Goal: Transaction & Acquisition: Book appointment/travel/reservation

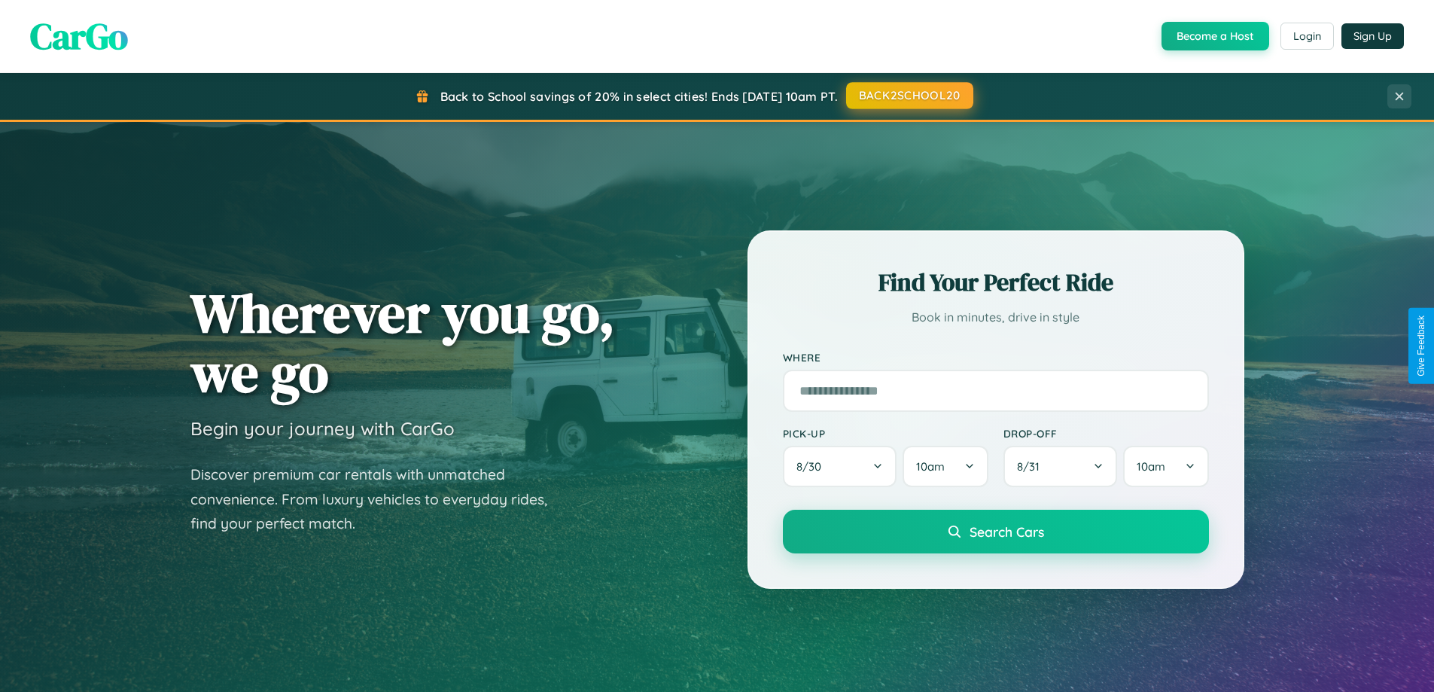
click at [908, 96] on button "BACK2SCHOOL20" at bounding box center [909, 95] width 127 height 27
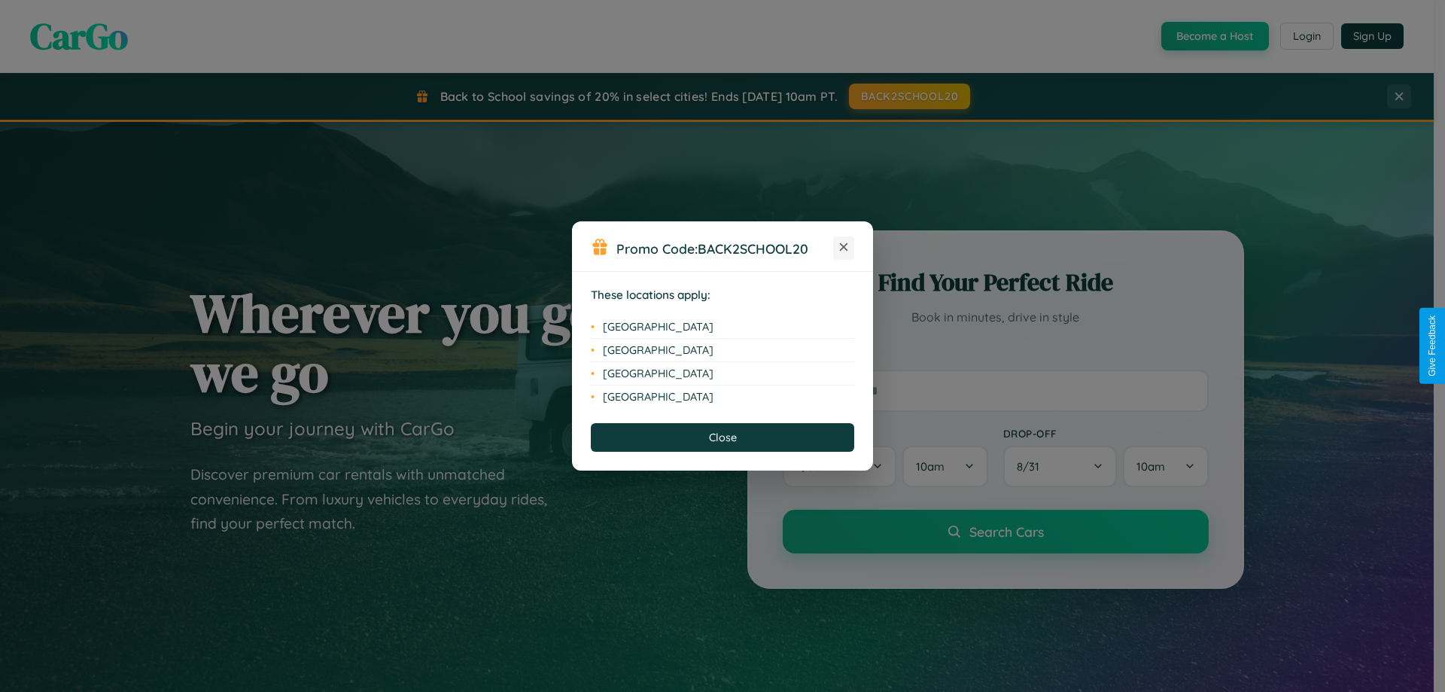
click at [844, 248] on icon at bounding box center [844, 247] width 8 height 8
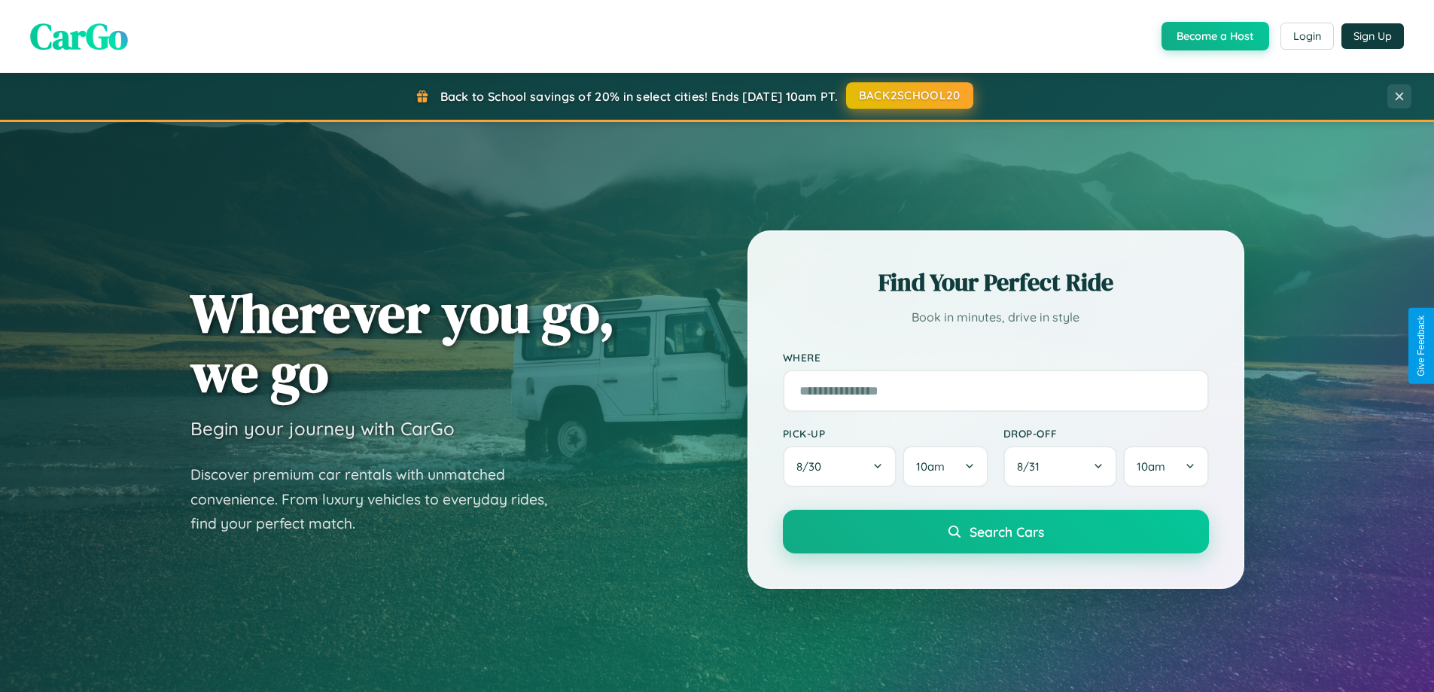
click at [908, 96] on button "BACK2SCHOOL20" at bounding box center [909, 95] width 127 height 27
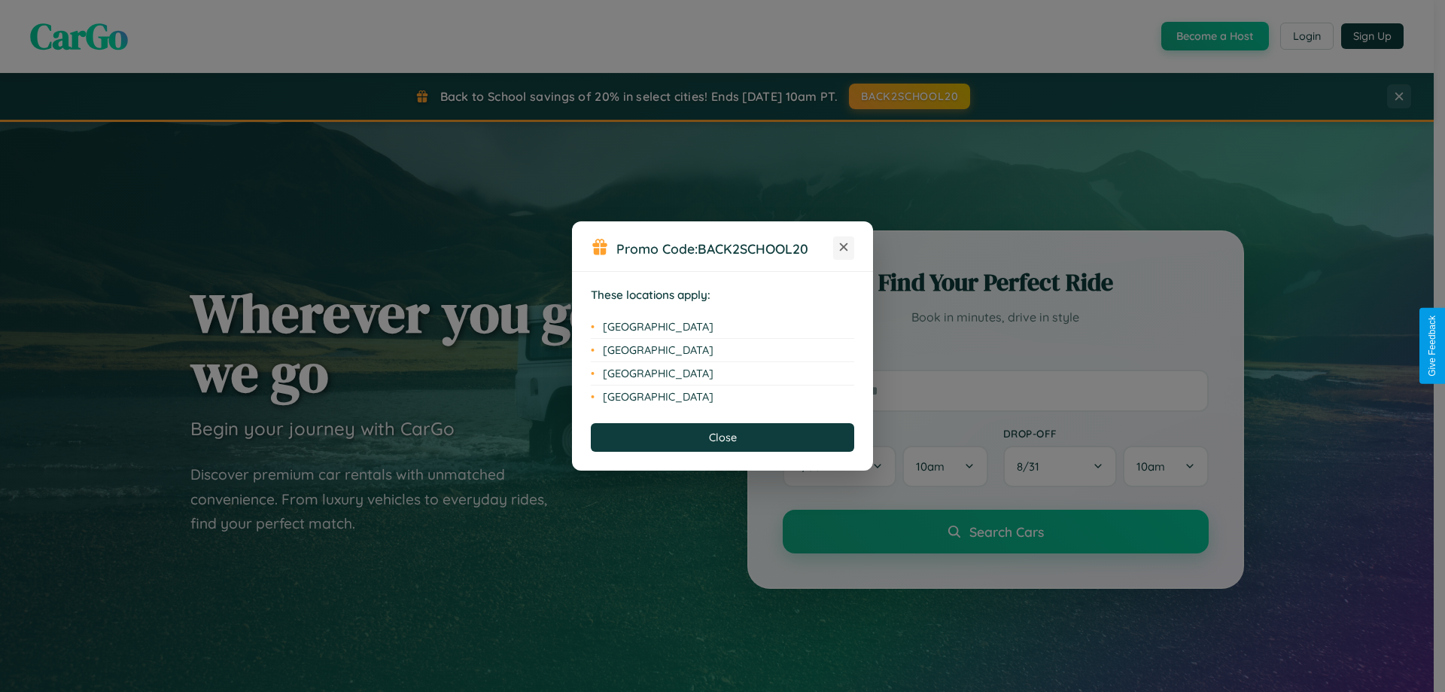
click at [844, 248] on icon at bounding box center [844, 247] width 8 height 8
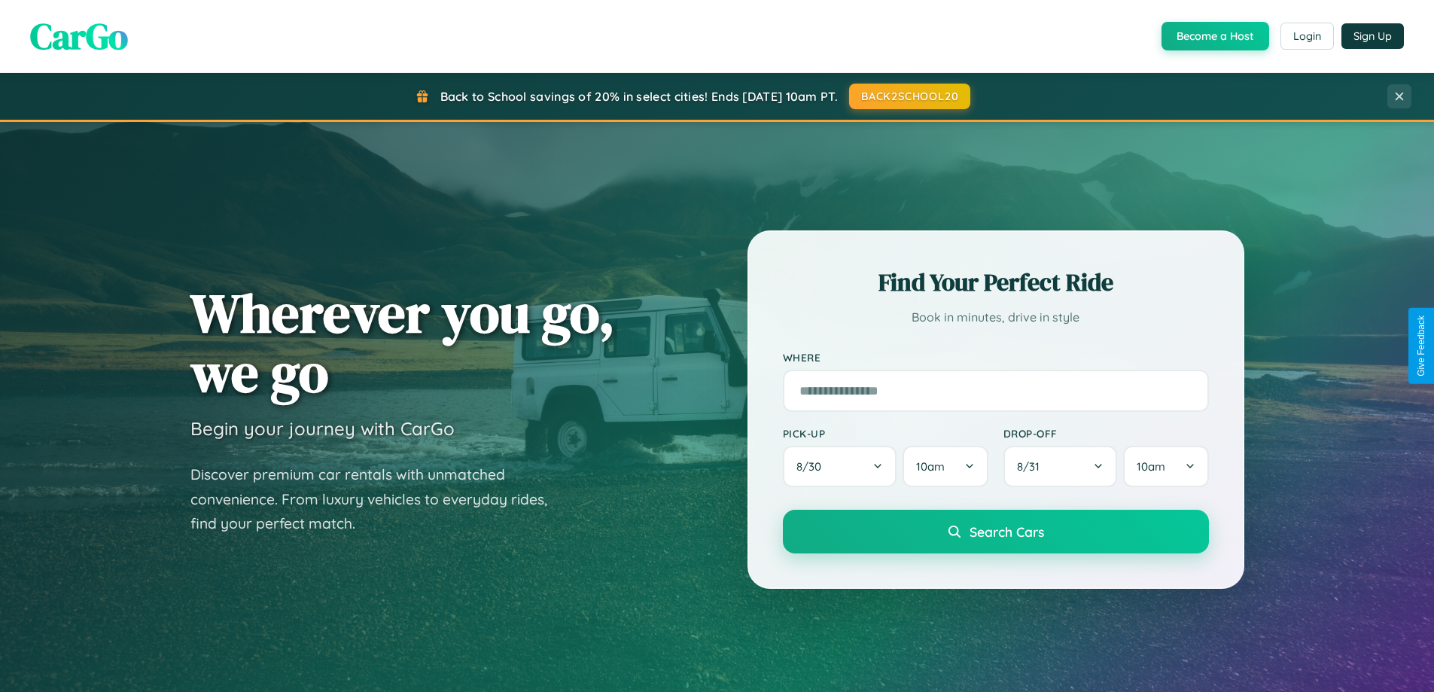
scroll to position [1036, 0]
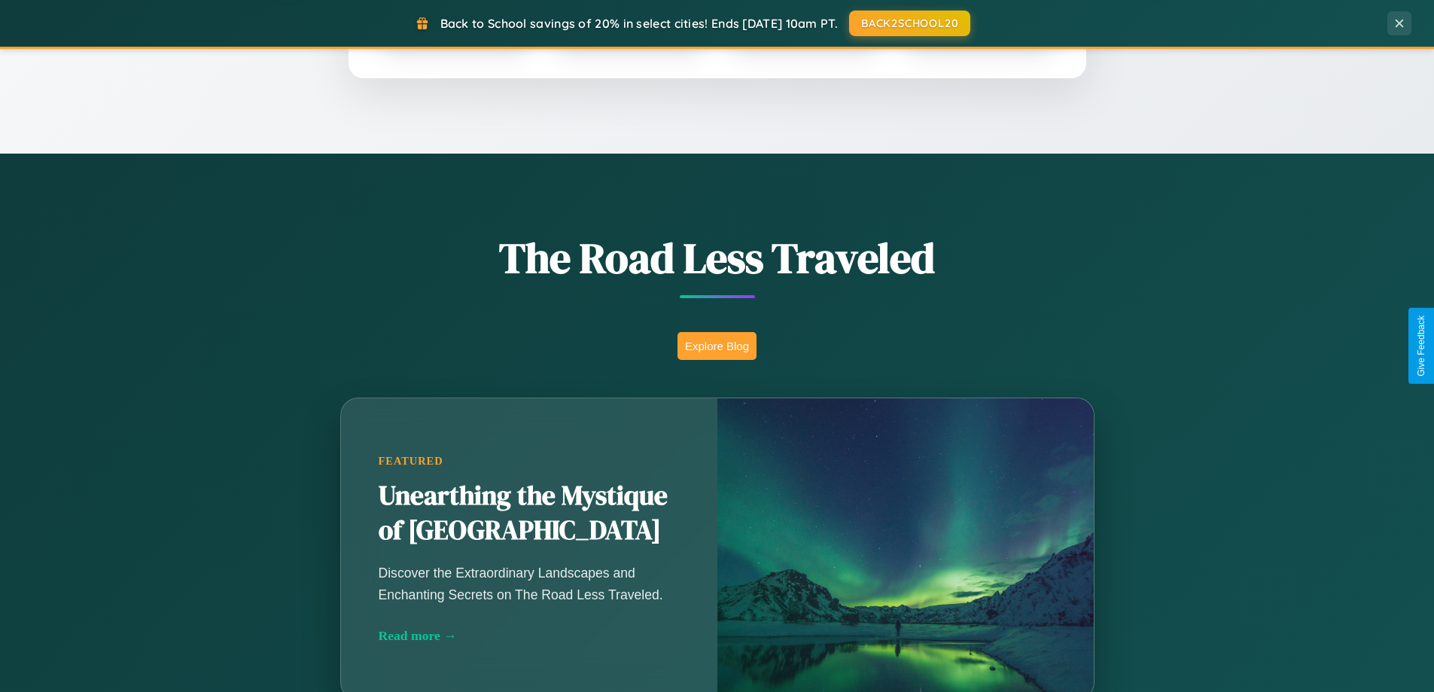
click at [716, 345] on button "Explore Blog" at bounding box center [716, 346] width 79 height 28
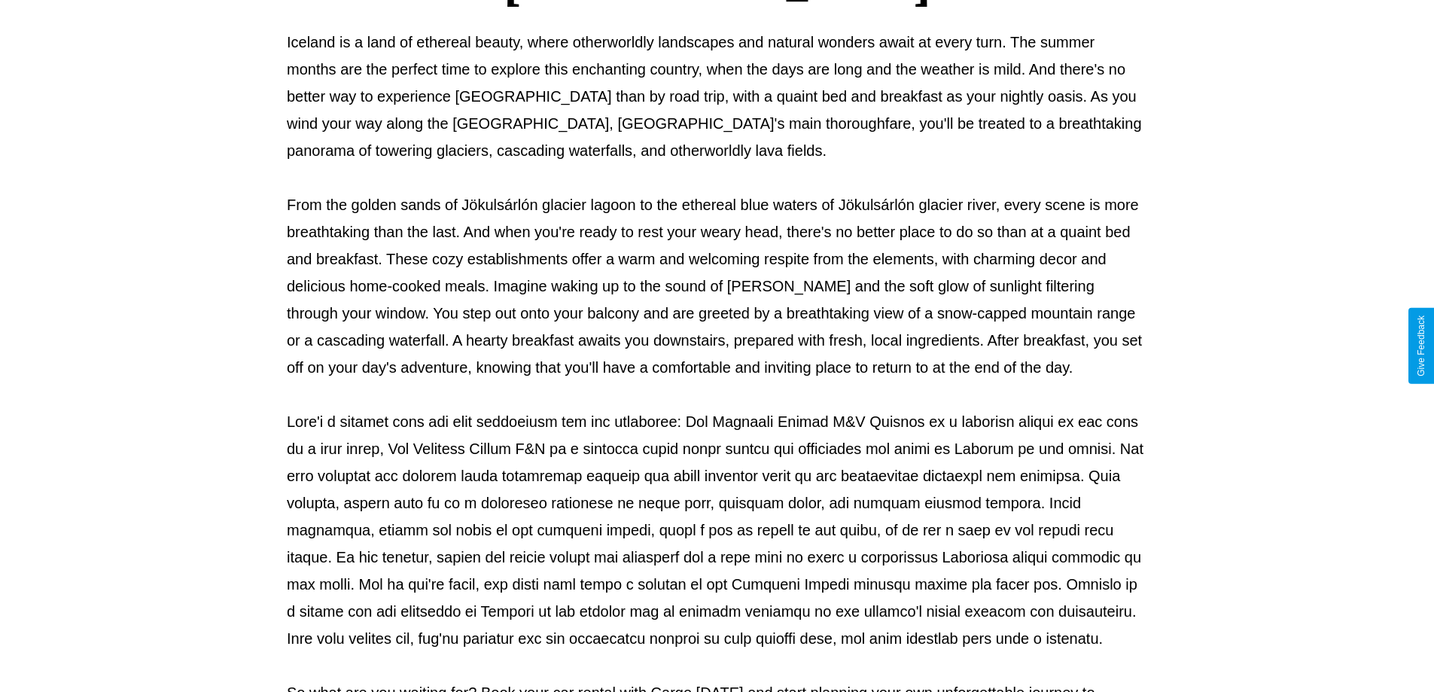
scroll to position [487, 0]
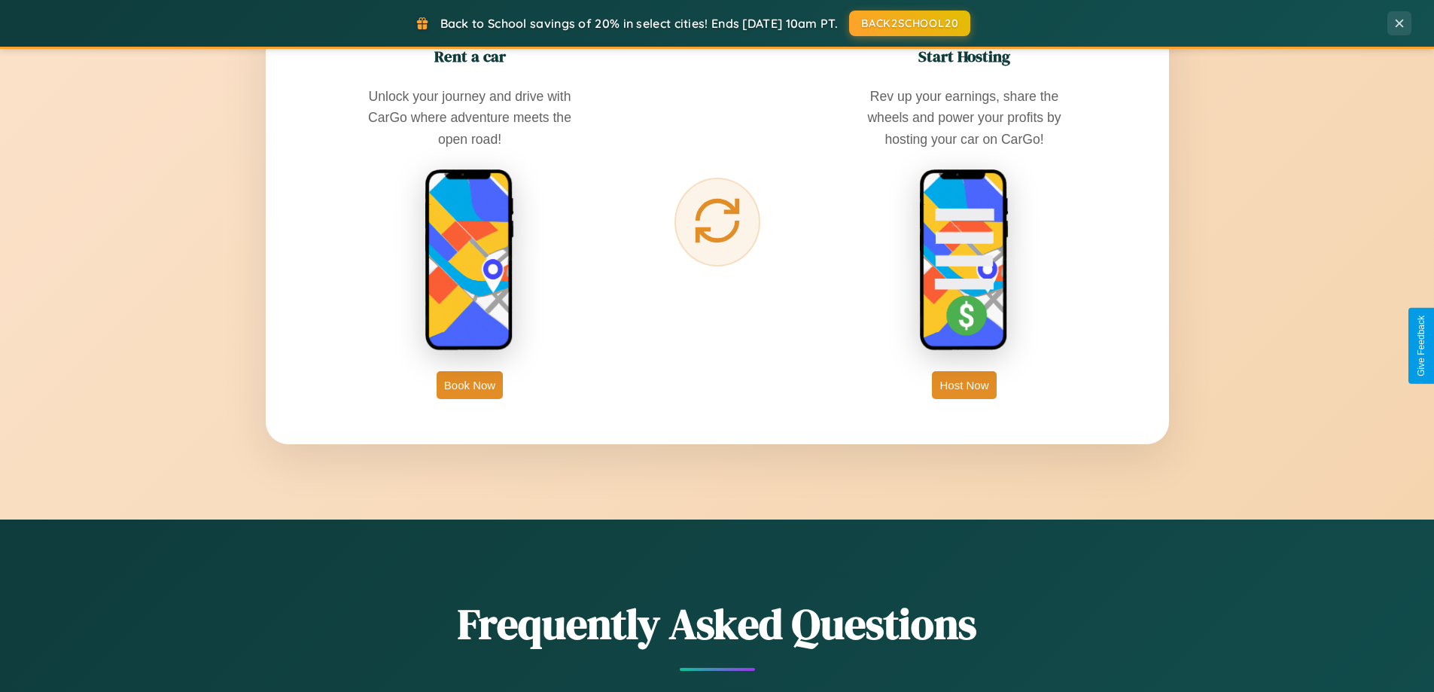
scroll to position [2418, 0]
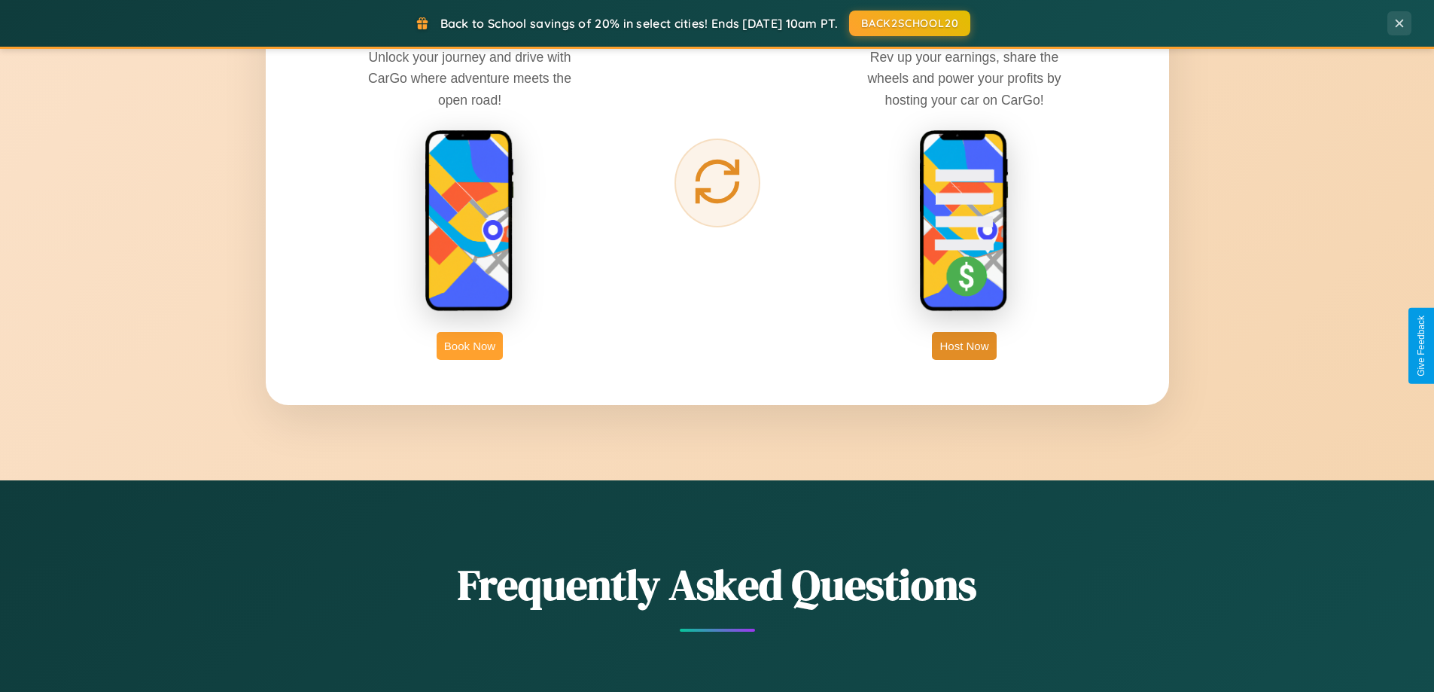
click at [470, 345] on button "Book Now" at bounding box center [469, 346] width 66 height 28
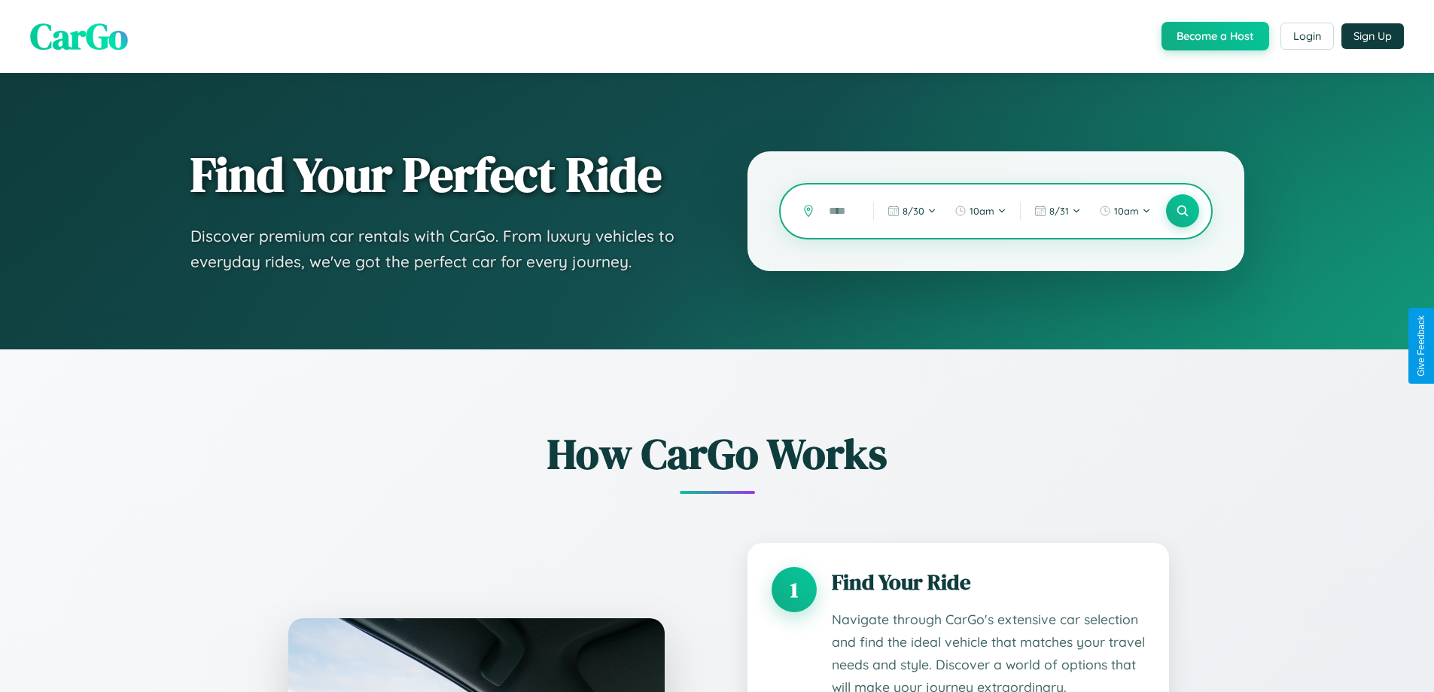
click at [840, 211] on input "text" at bounding box center [839, 211] width 37 height 26
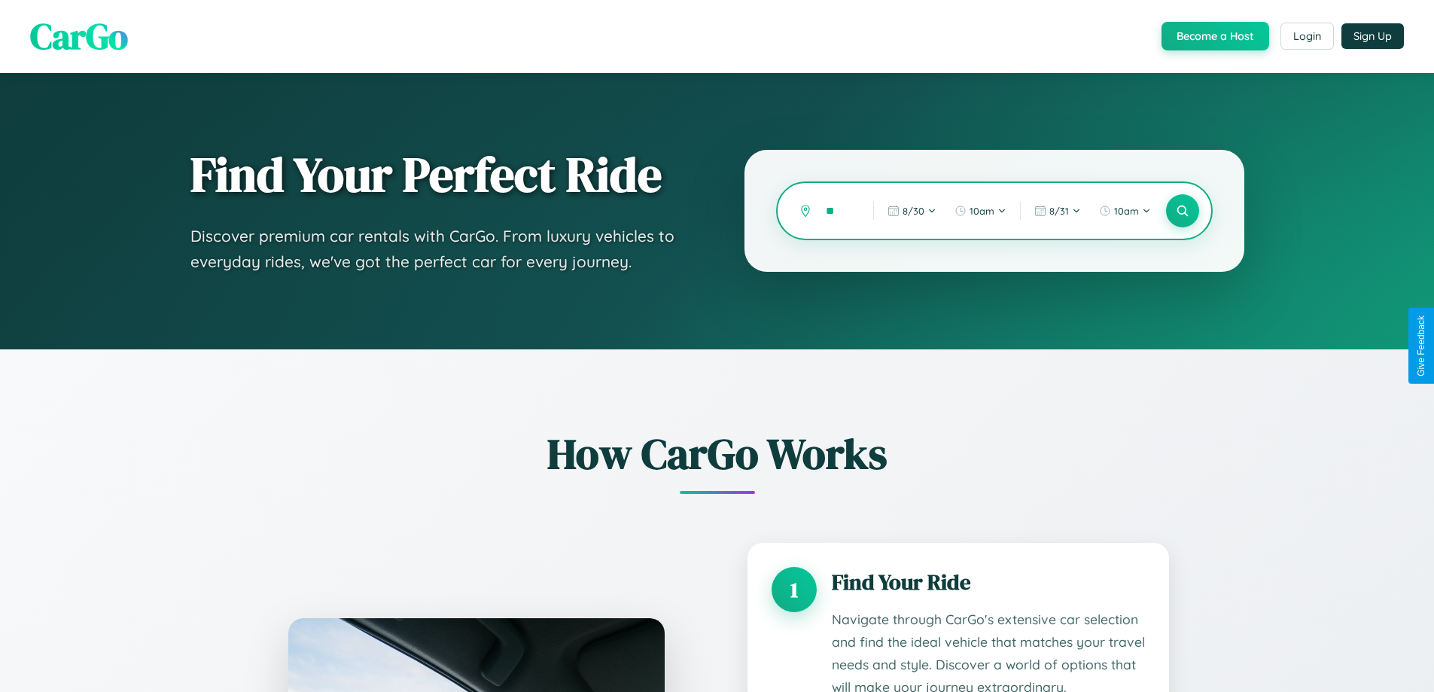
type input "*"
type input "********"
click at [1182, 211] on icon at bounding box center [1182, 211] width 14 height 14
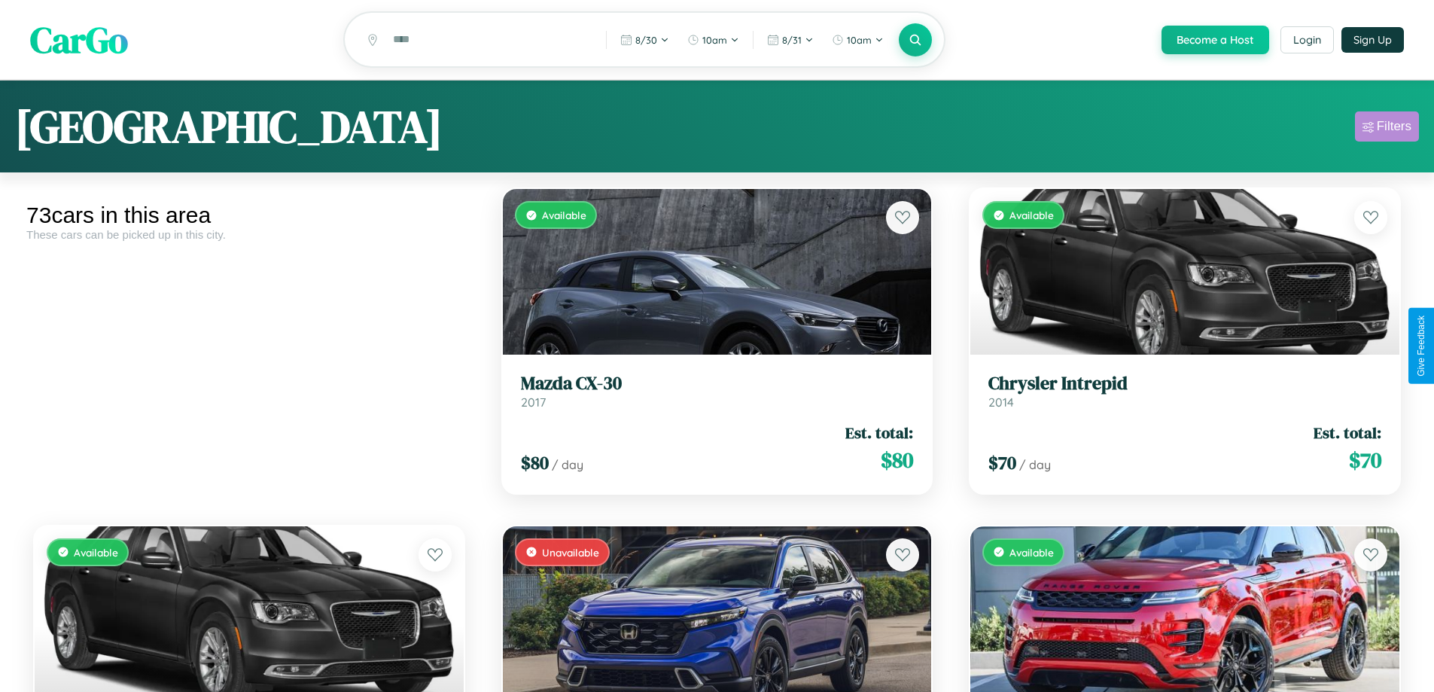
click at [1386, 129] on div "Filters" at bounding box center [1393, 126] width 35 height 15
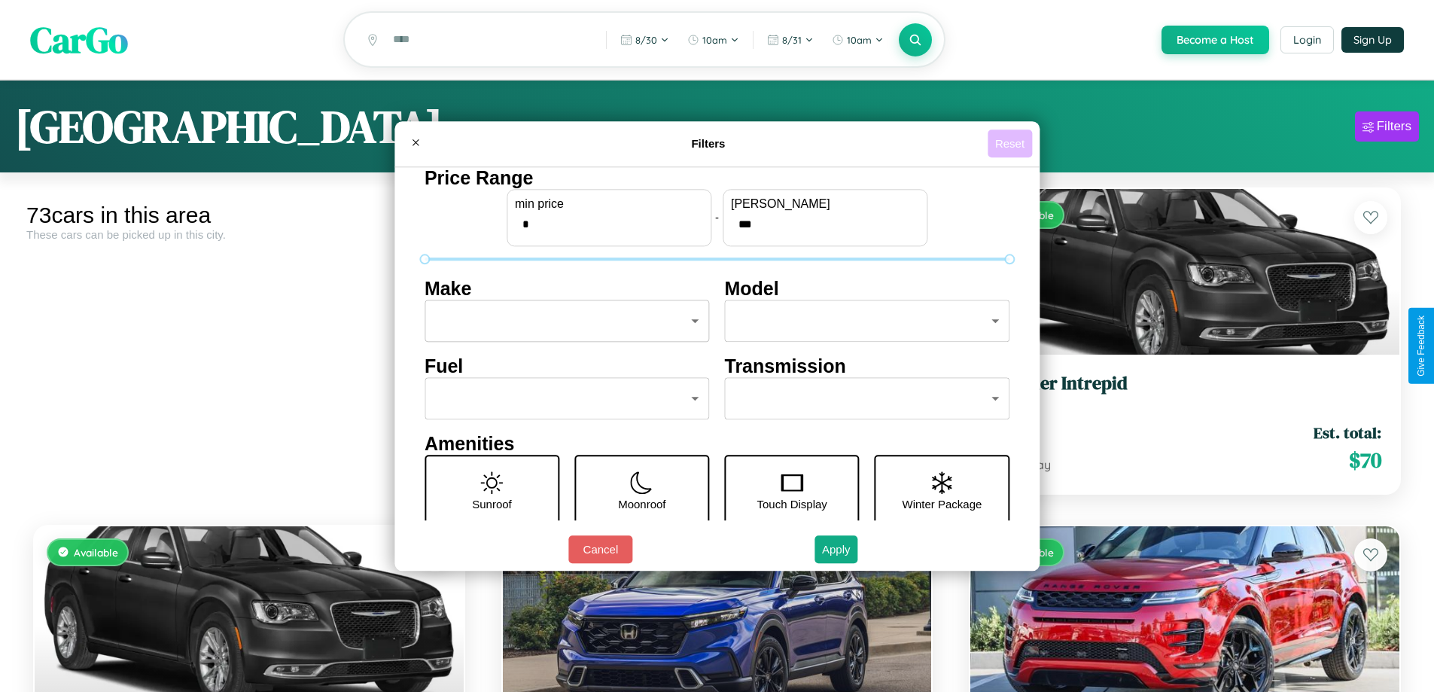
click at [1011, 143] on button "Reset" at bounding box center [1009, 143] width 44 height 28
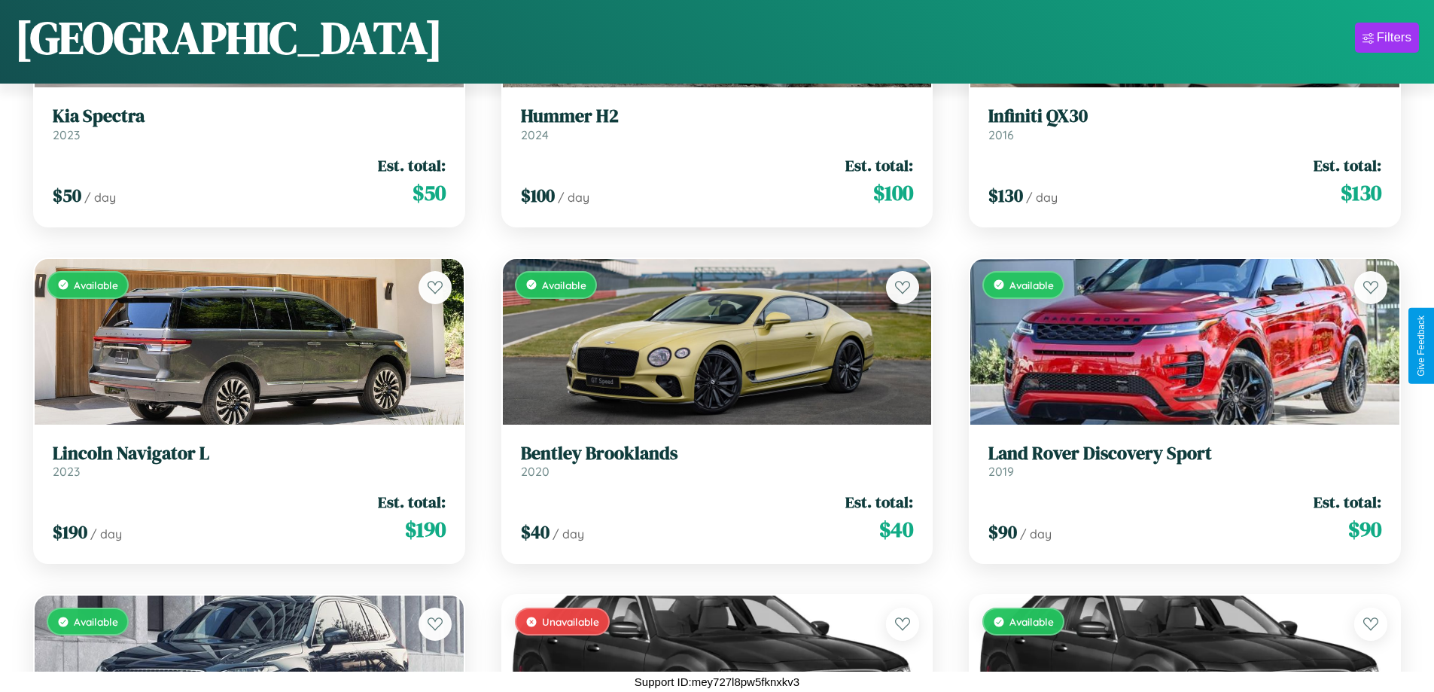
scroll to position [7288, 0]
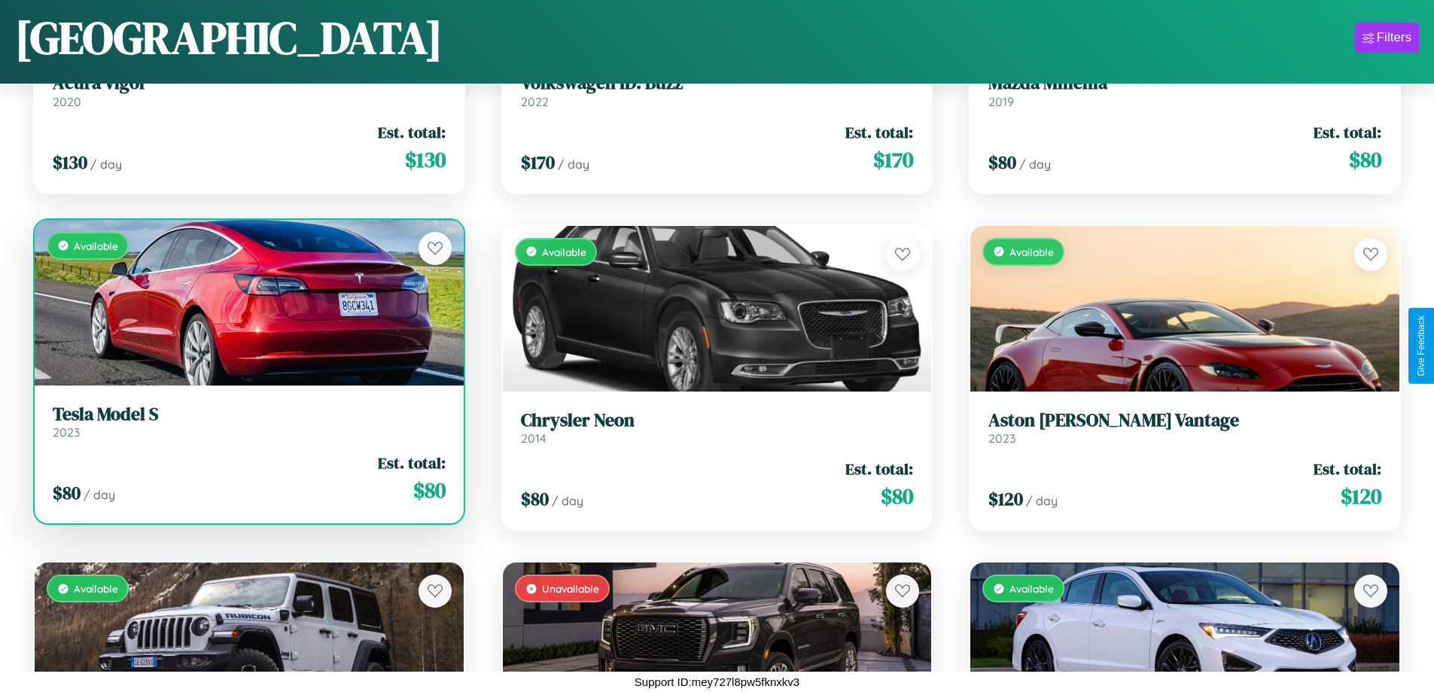
click at [247, 421] on h3 "Tesla Model S" at bounding box center [249, 414] width 393 height 22
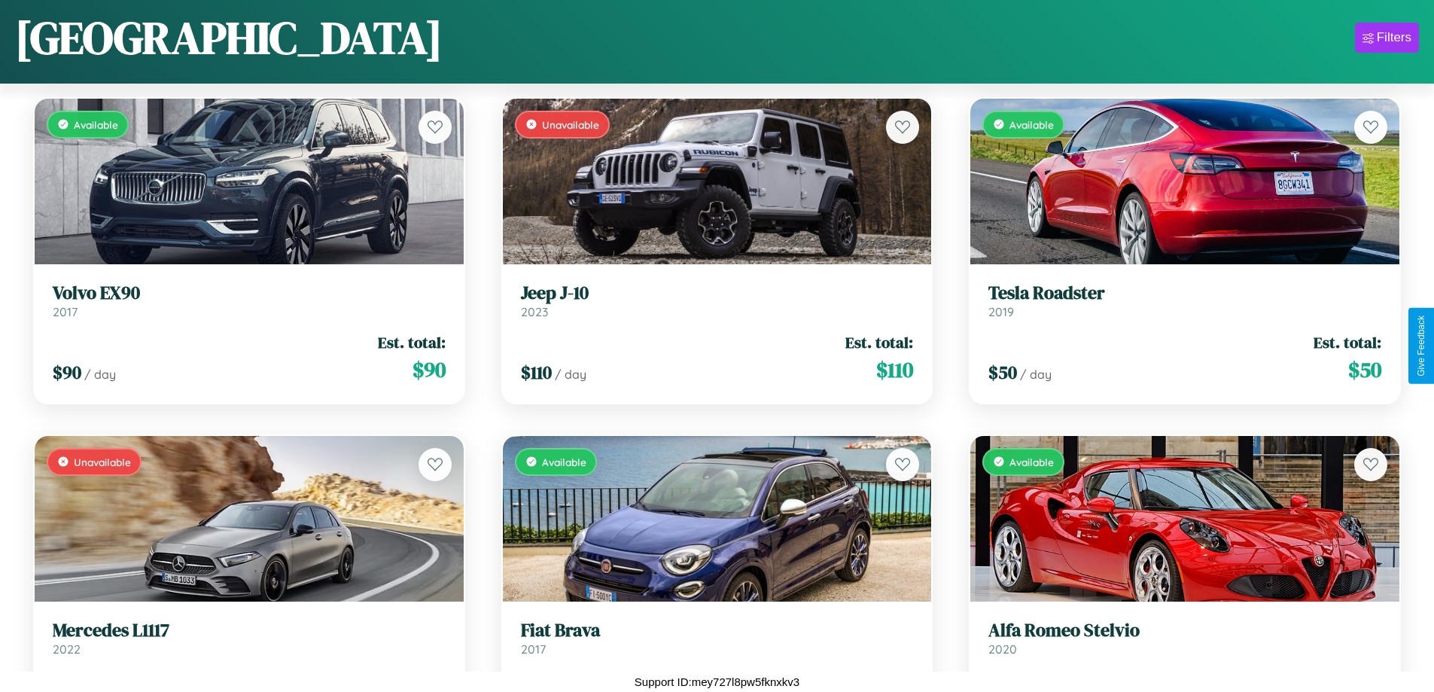
scroll to position [2571, 0]
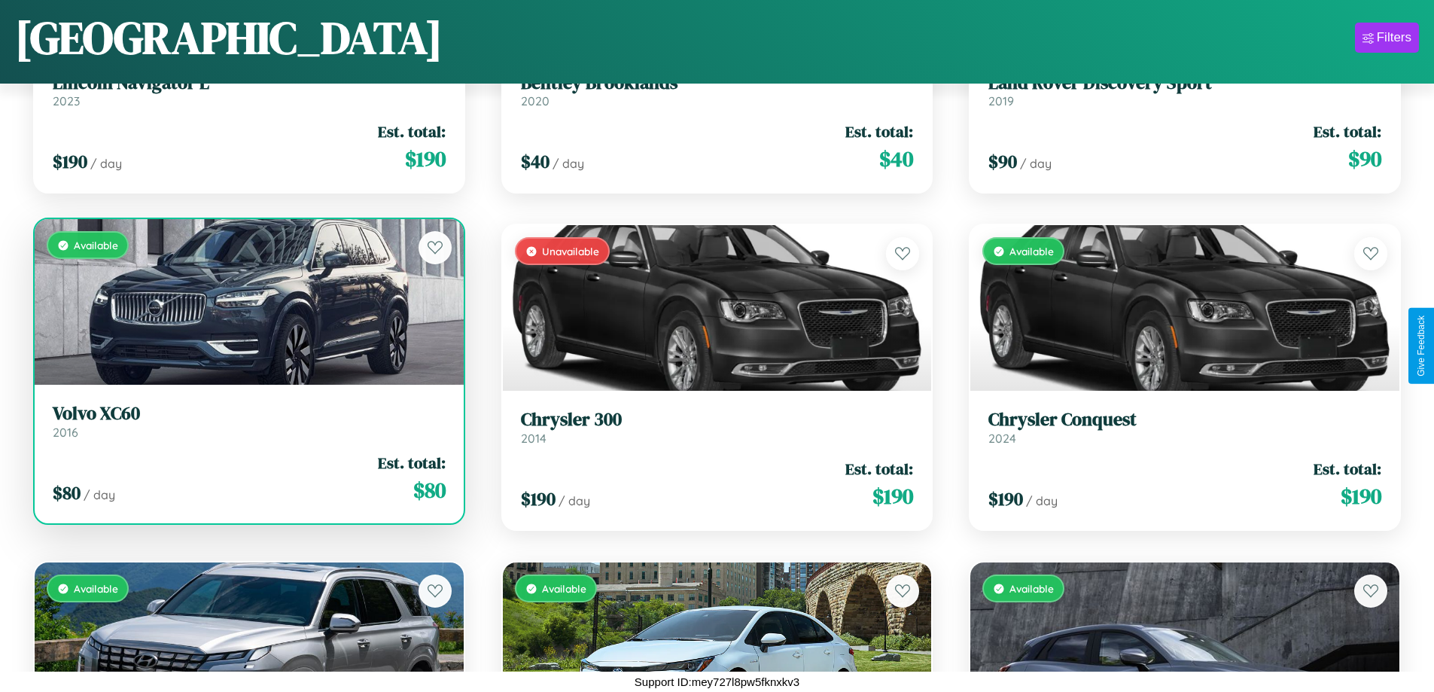
click at [247, 424] on h3 "Volvo XC60" at bounding box center [249, 414] width 393 height 22
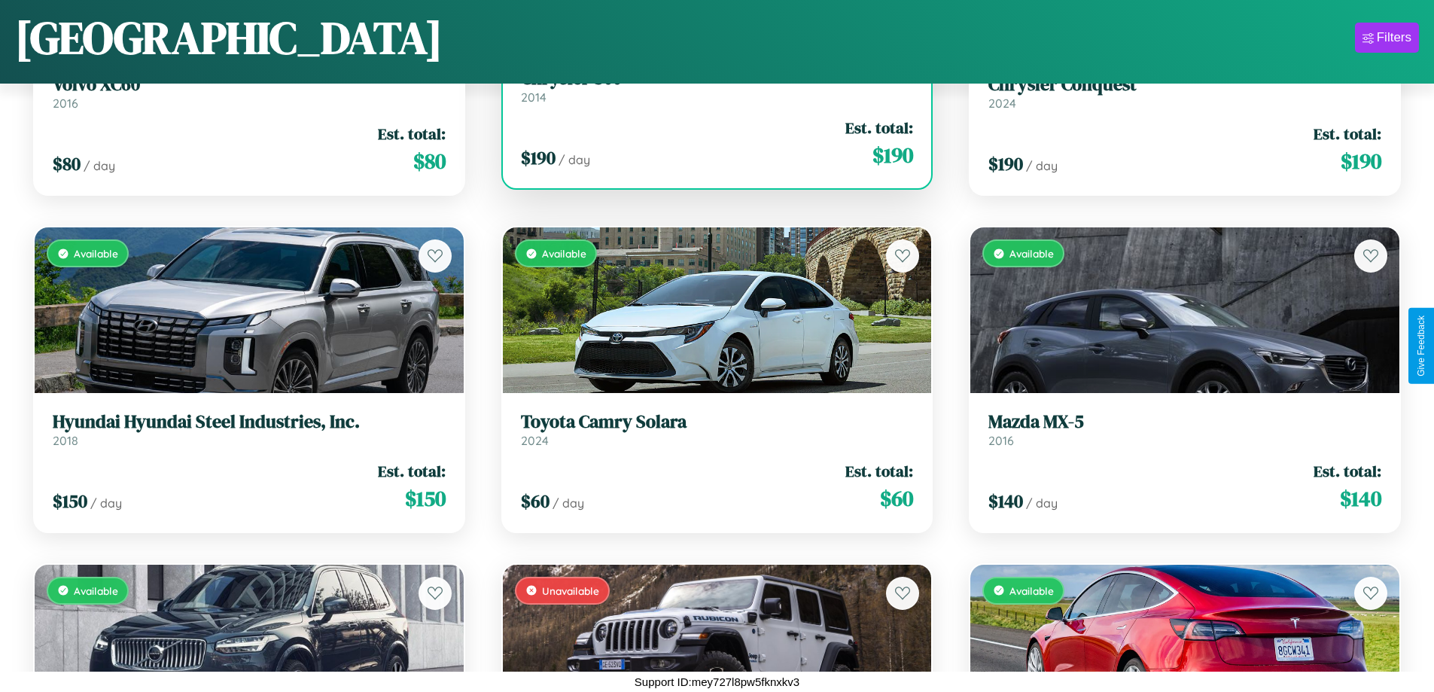
scroll to position [4929, 0]
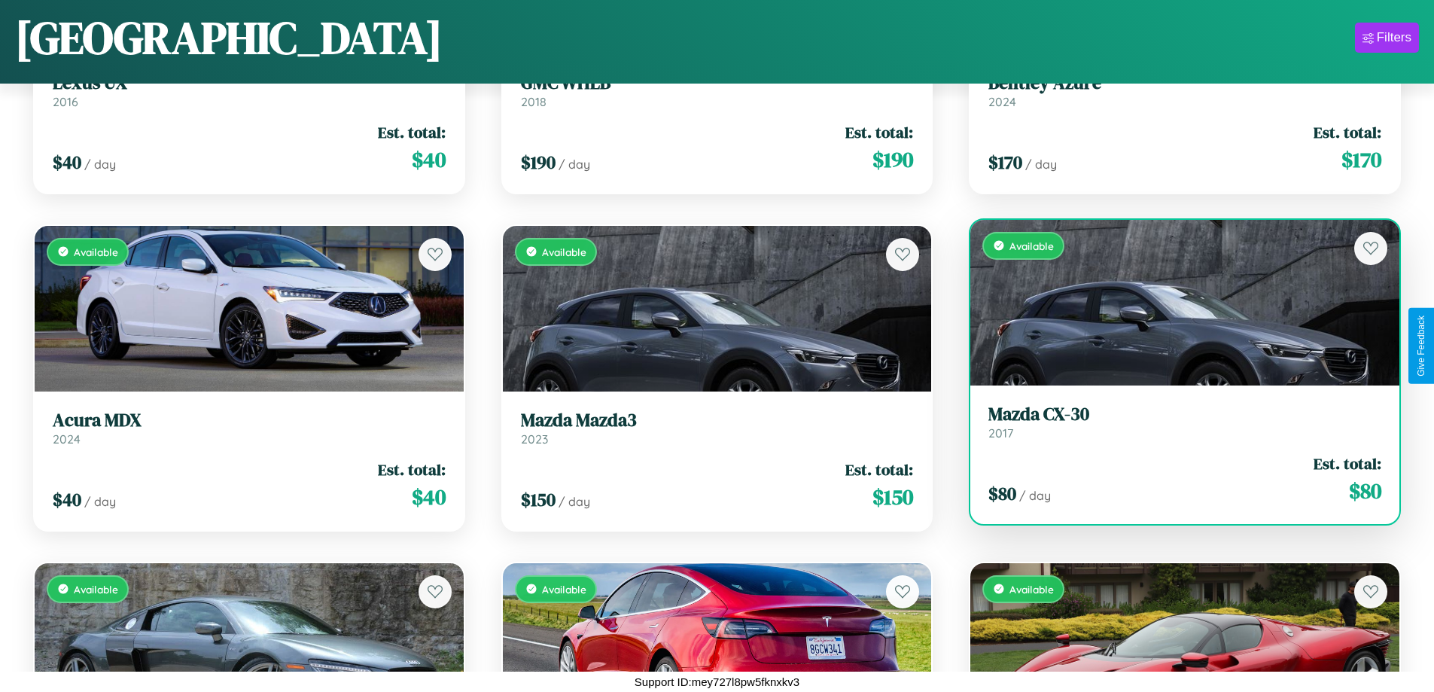
click at [1175, 421] on h3 "Mazda CX-30" at bounding box center [1184, 414] width 393 height 22
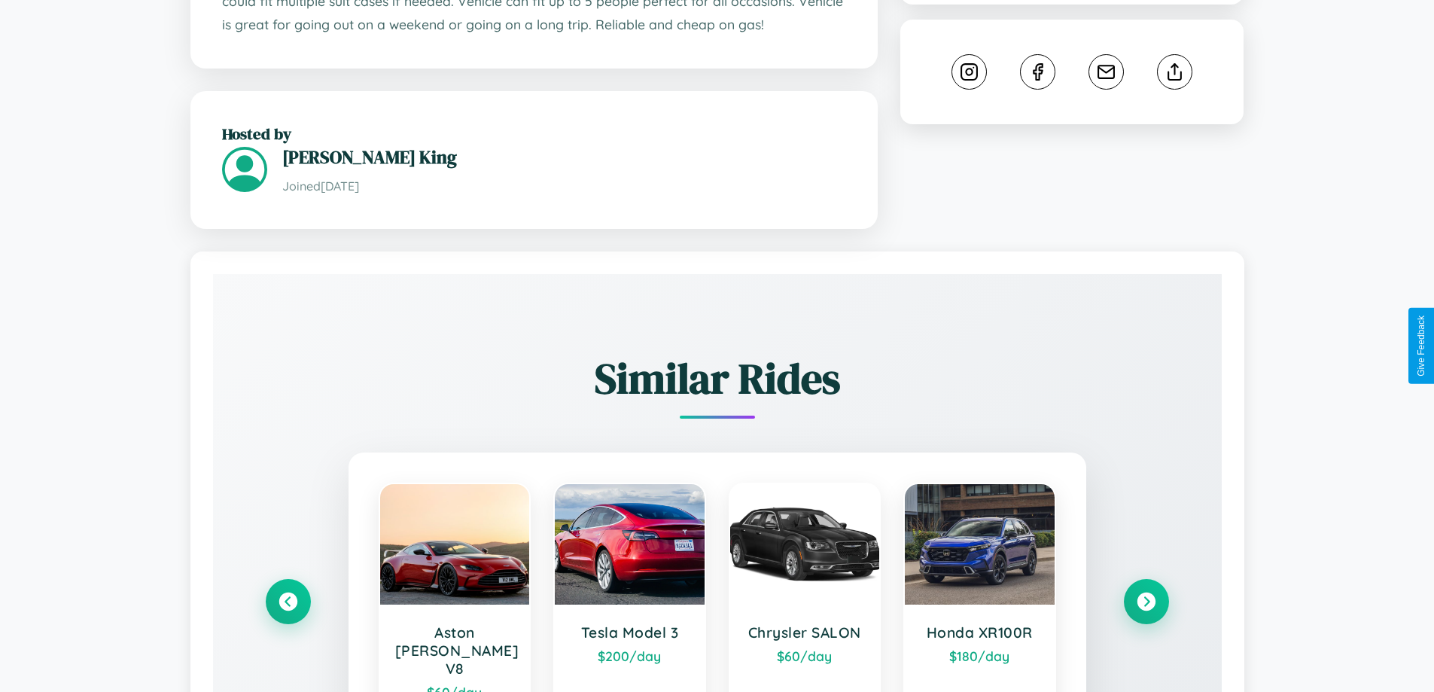
scroll to position [924, 0]
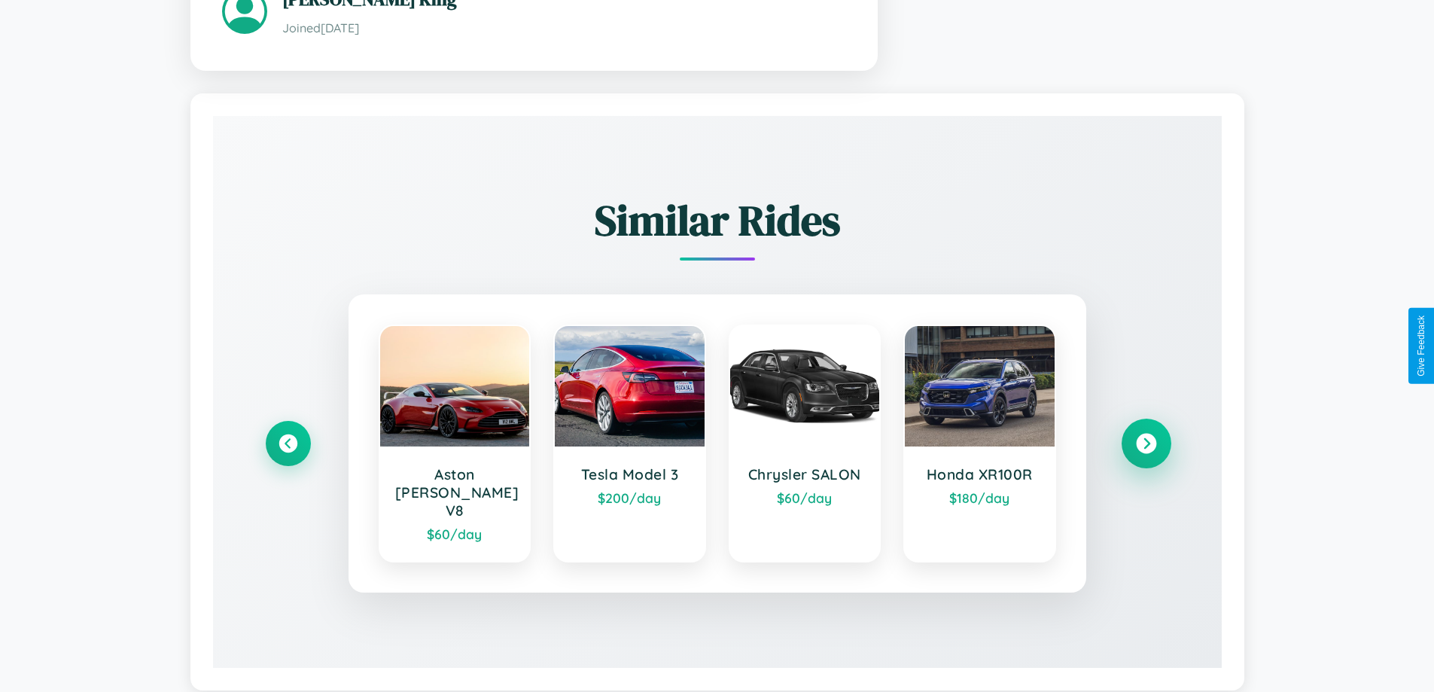
click at [1145, 433] on icon at bounding box center [1146, 443] width 20 height 20
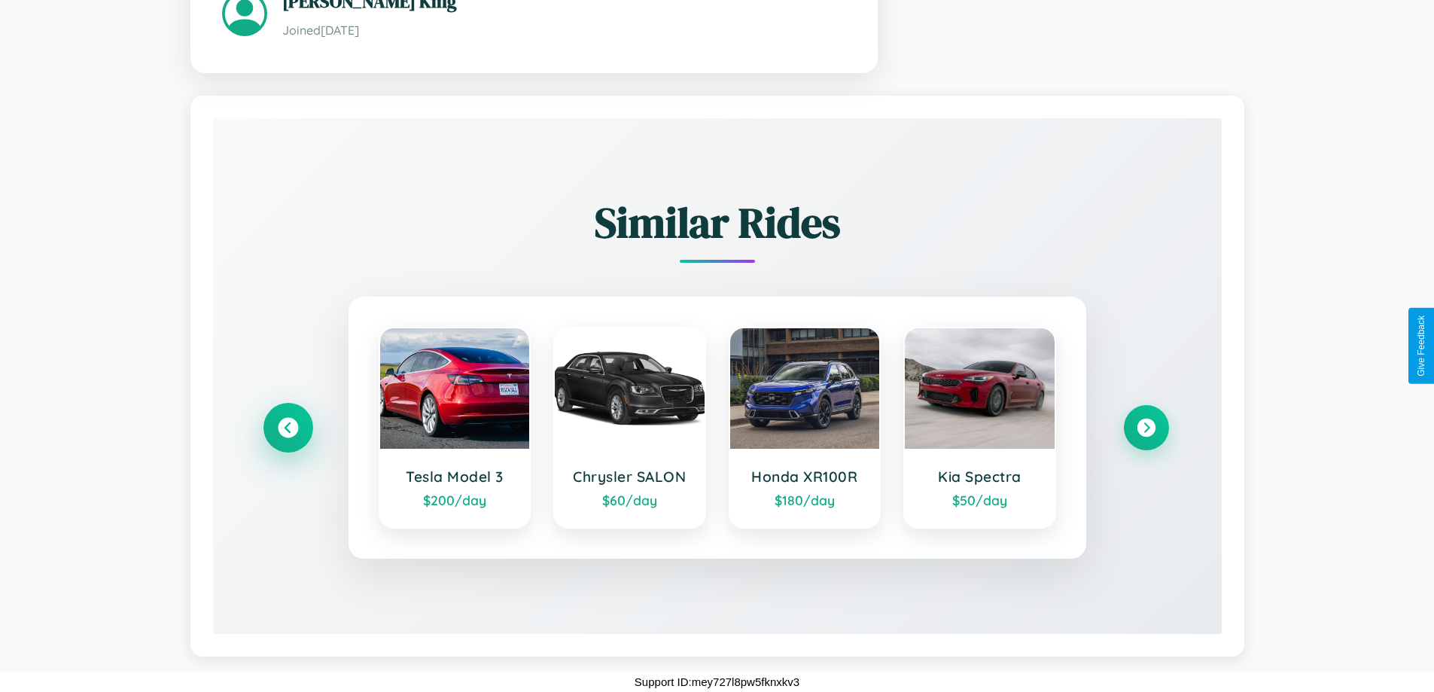
click at [287, 427] on icon at bounding box center [288, 427] width 20 height 20
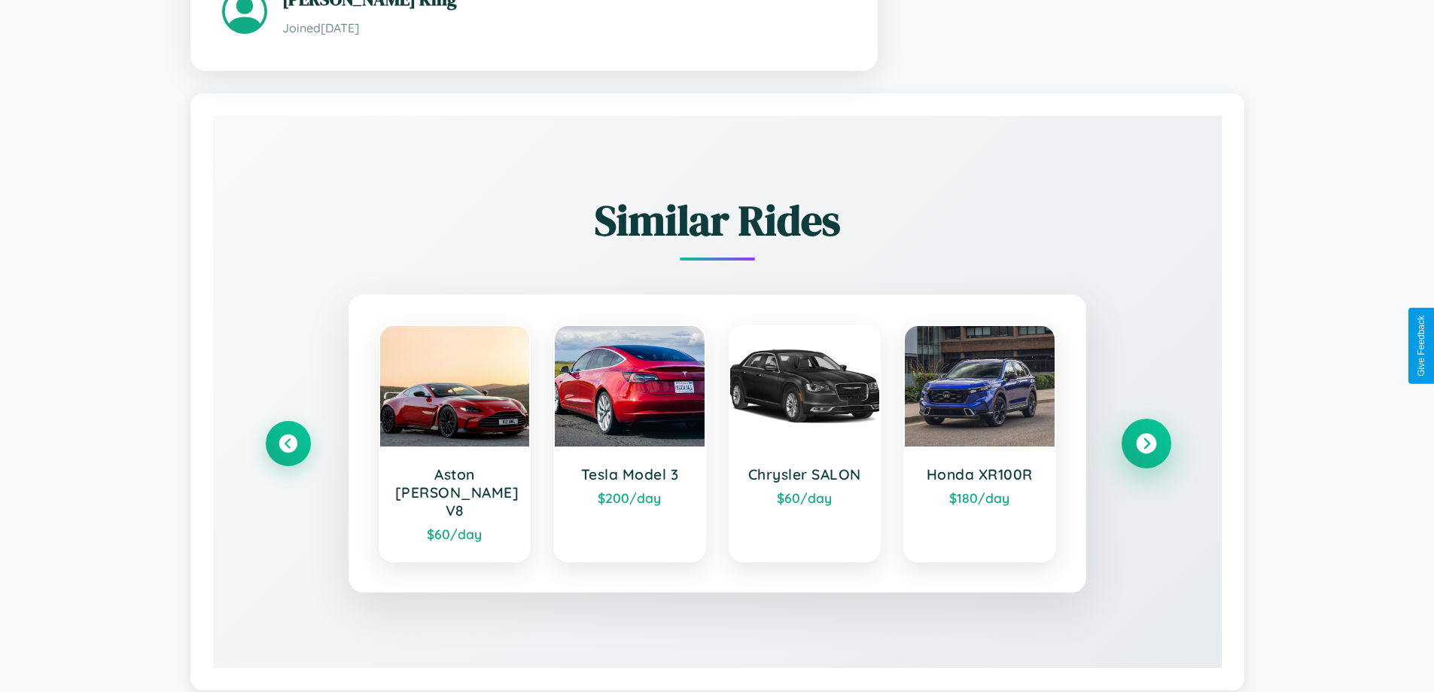
click at [1145, 433] on icon at bounding box center [1146, 443] width 20 height 20
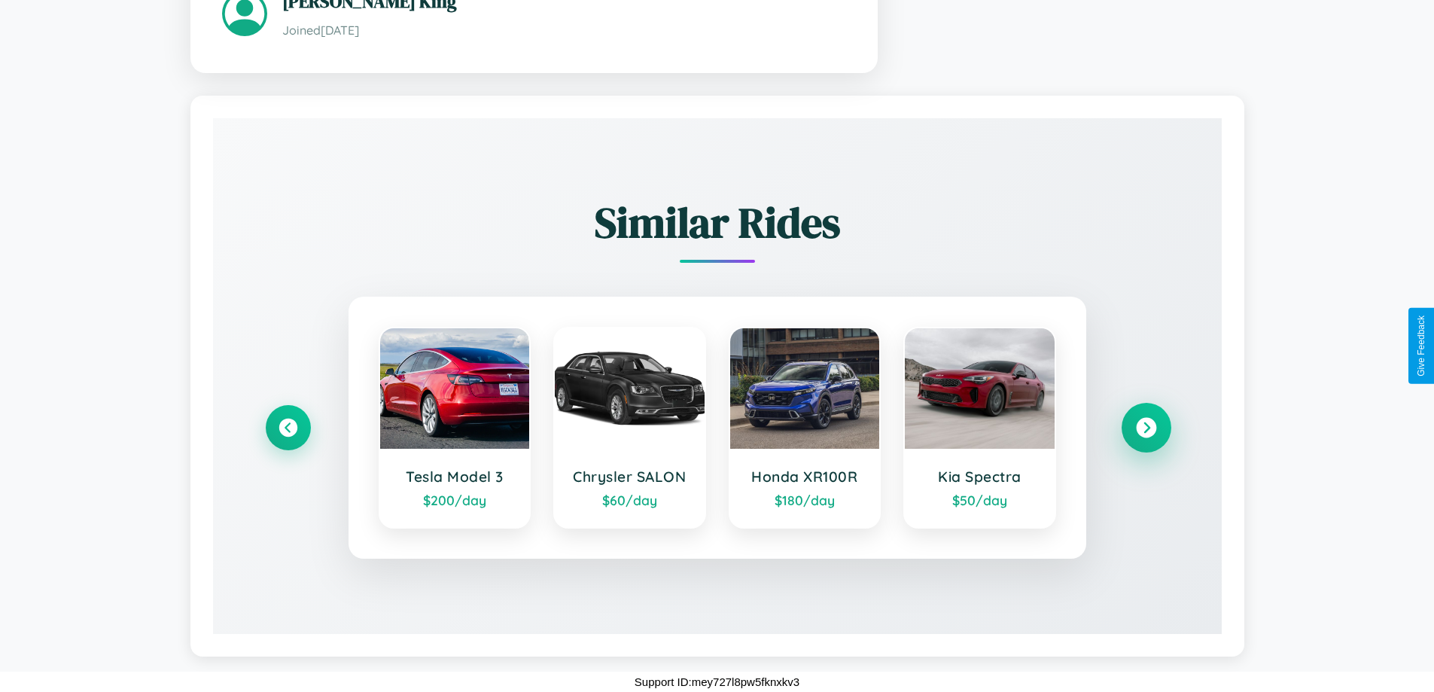
click at [1145, 427] on icon at bounding box center [1146, 427] width 20 height 20
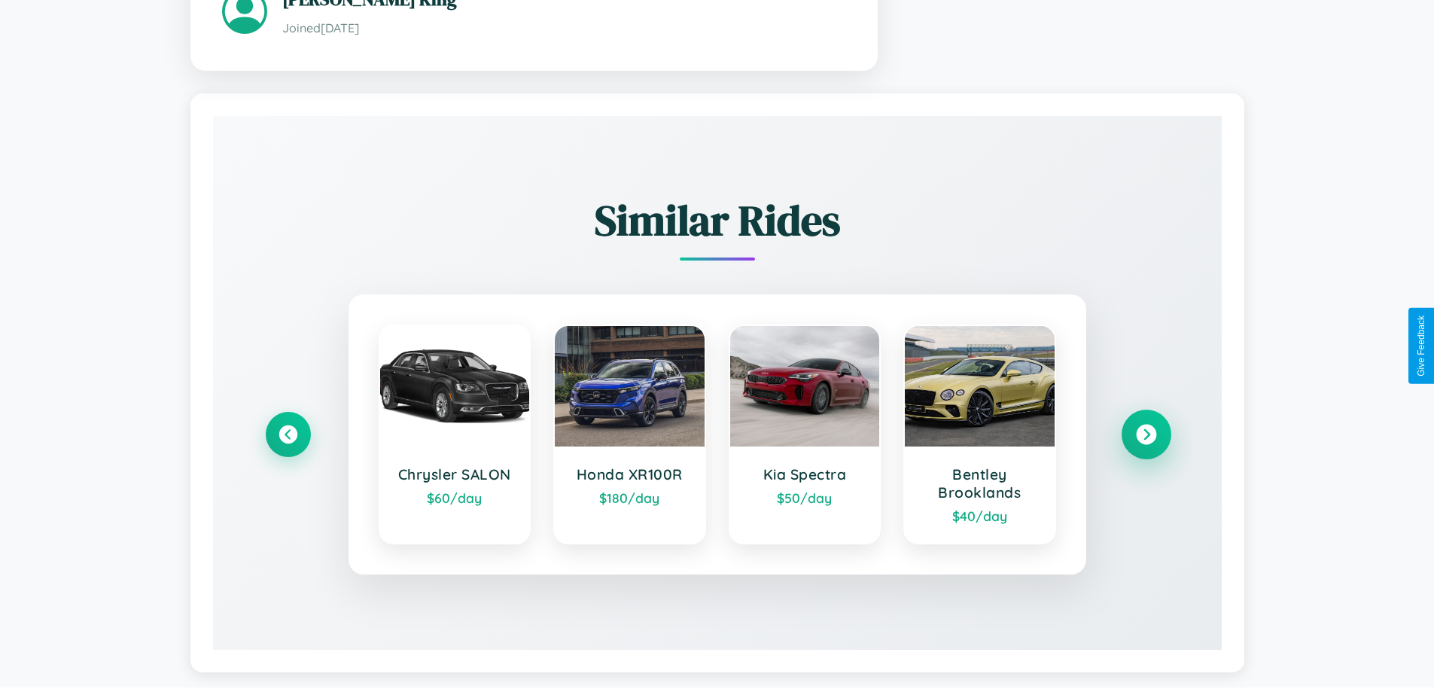
click at [1145, 436] on icon at bounding box center [1146, 434] width 20 height 20
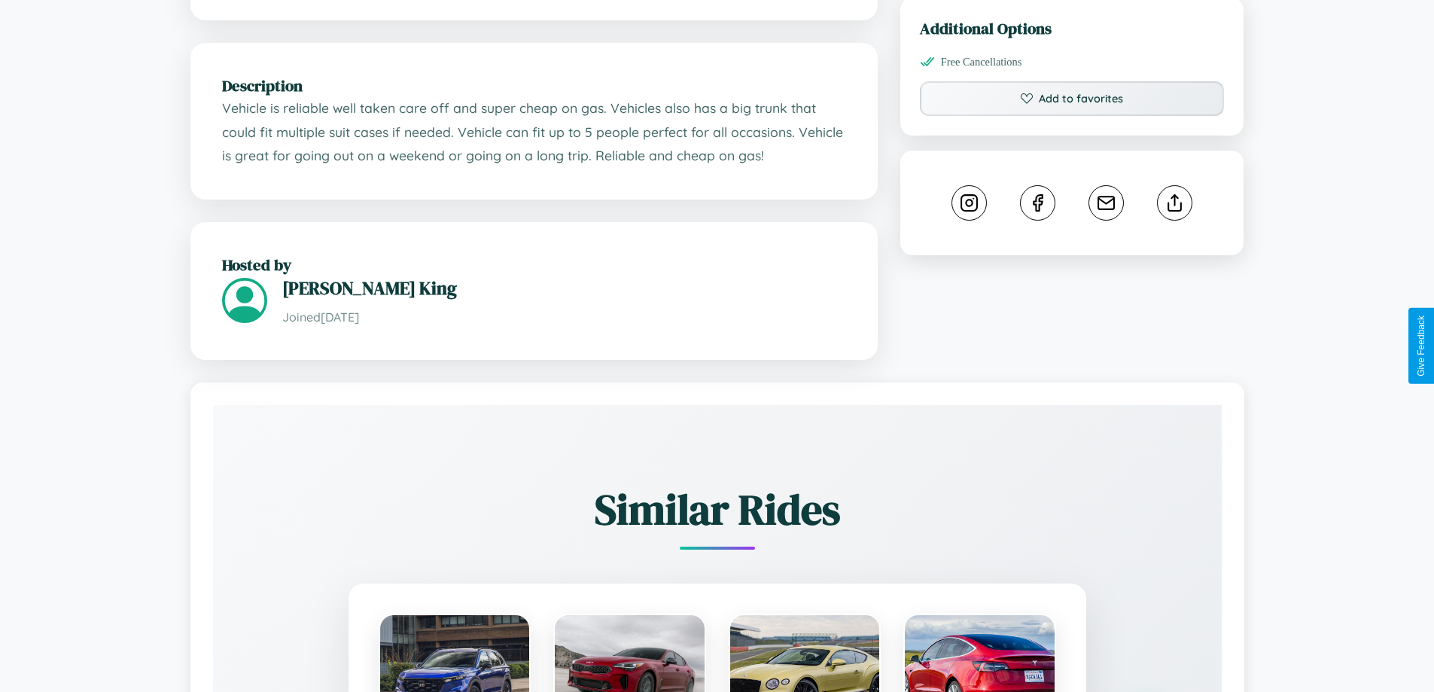
scroll to position [406, 0]
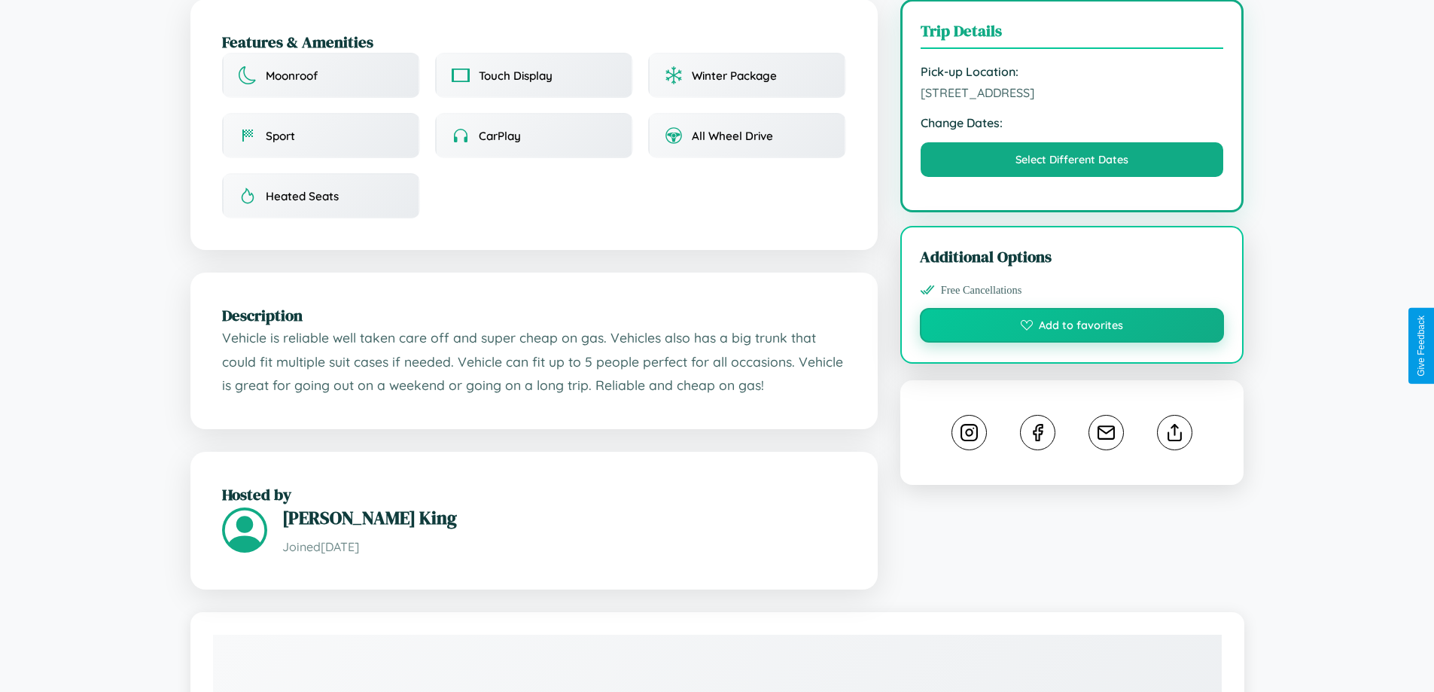
click at [1072, 342] on button "Add to favorites" at bounding box center [1072, 325] width 305 height 35
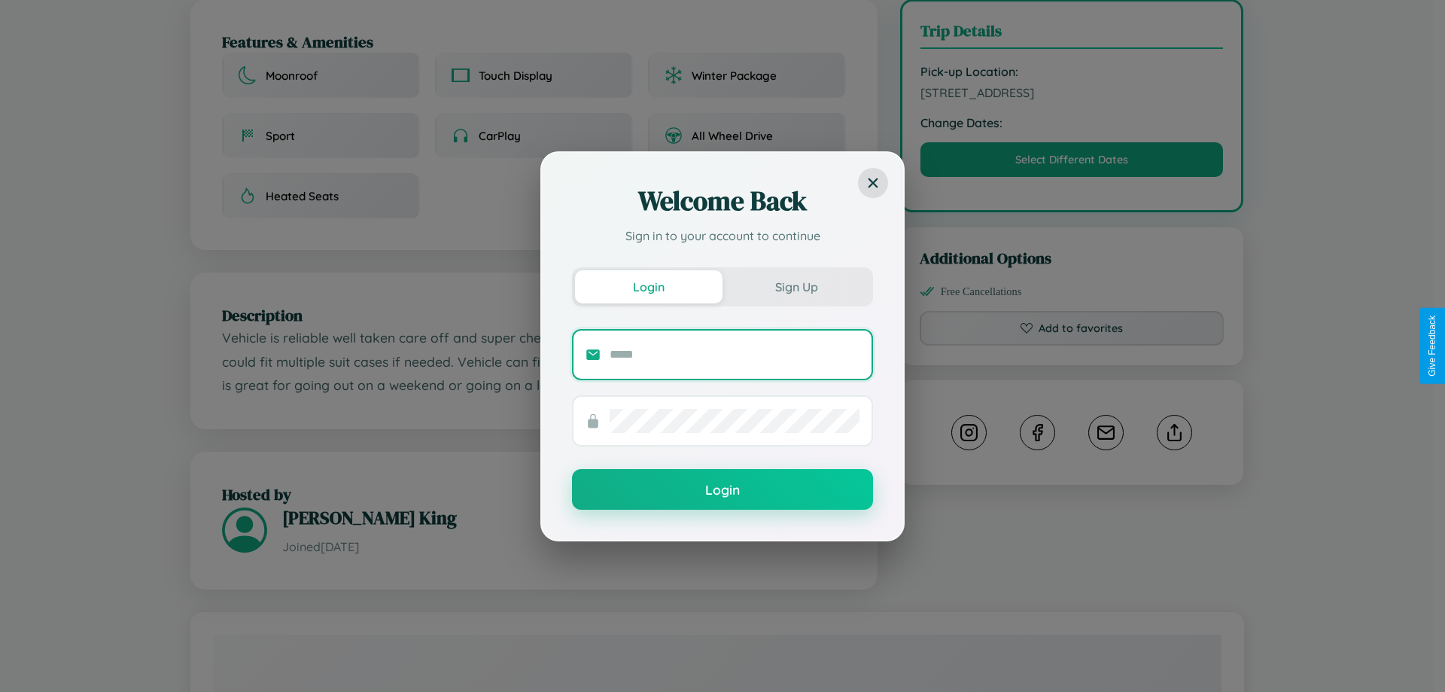
click at [734, 354] on input "text" at bounding box center [735, 354] width 250 height 24
type input "**********"
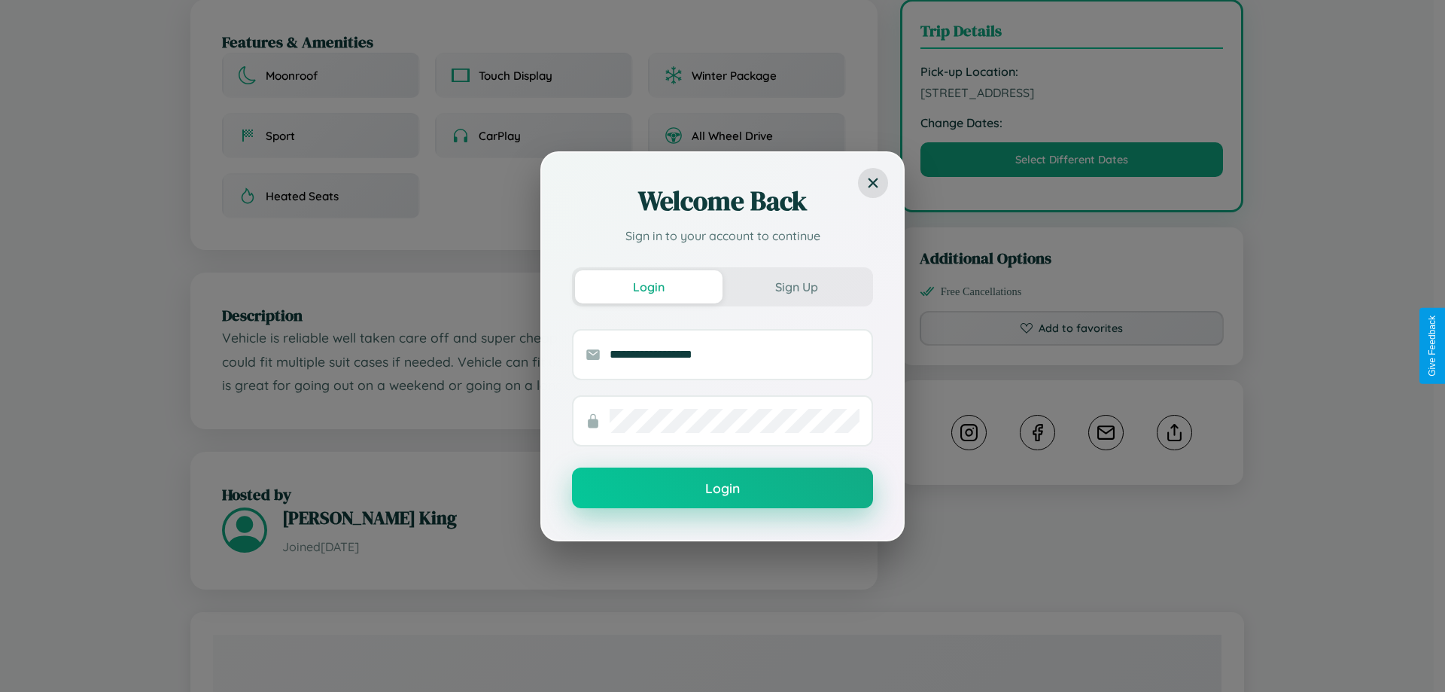
click at [722, 488] on button "Login" at bounding box center [722, 487] width 301 height 41
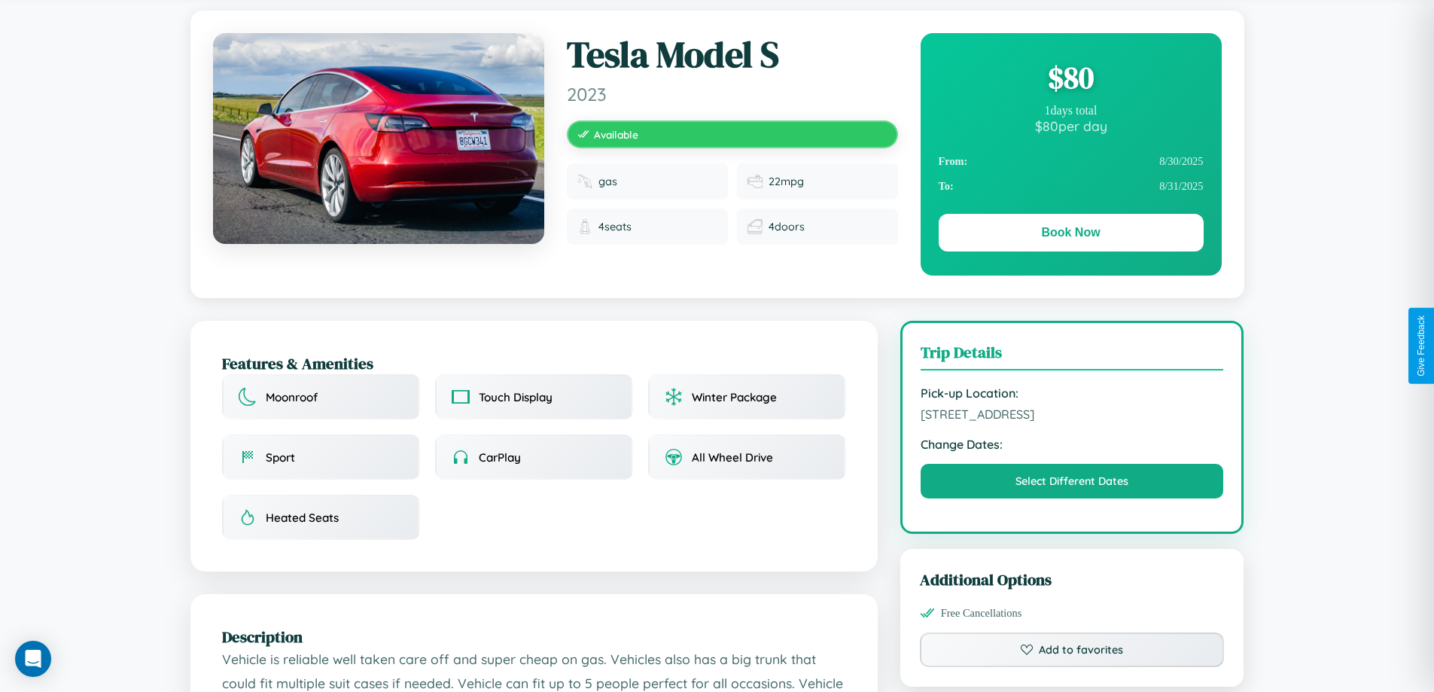
scroll to position [0, 0]
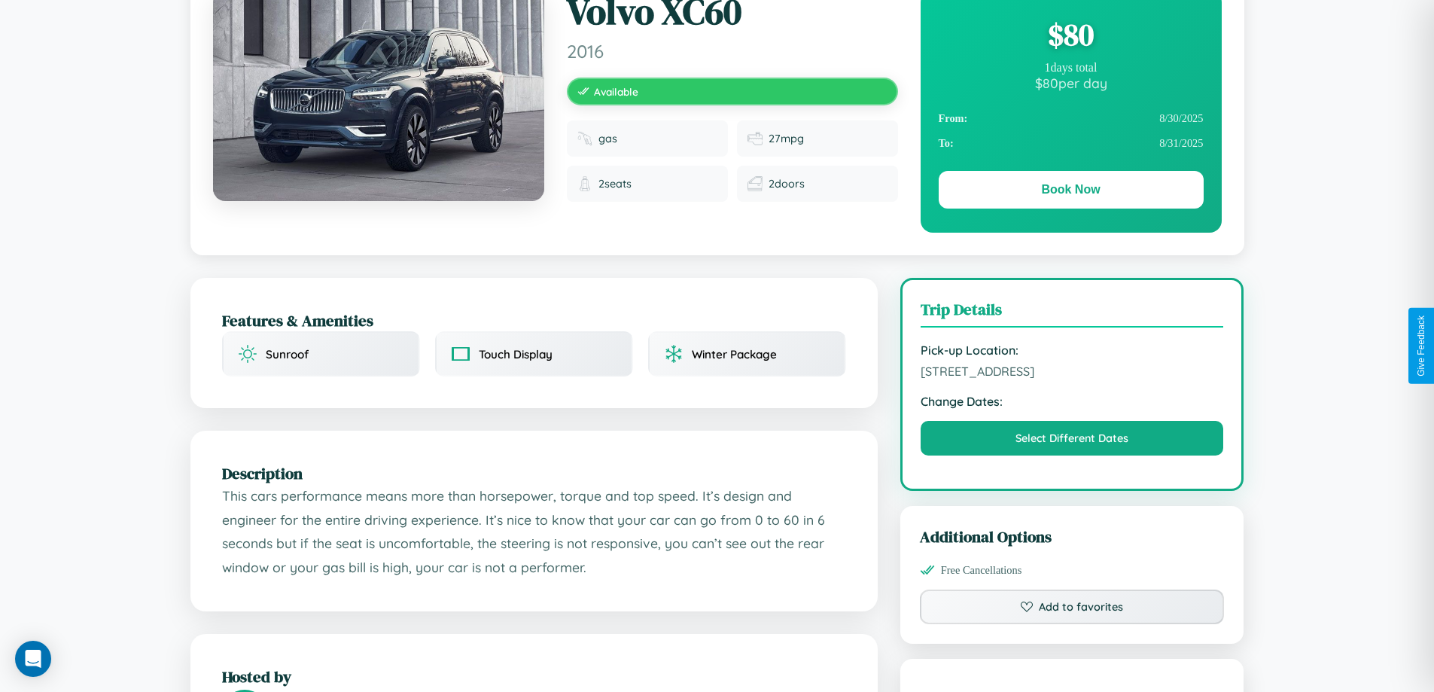
scroll to position [494, 0]
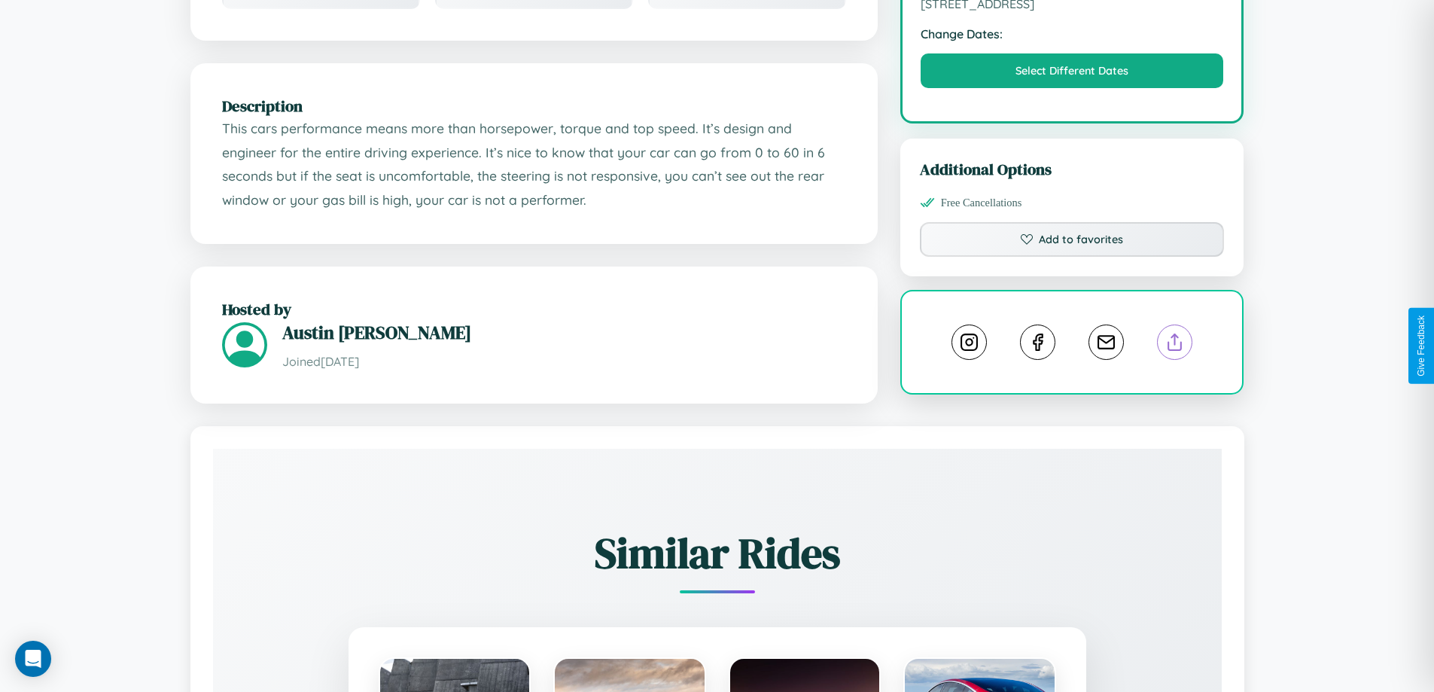
click at [1175, 344] on line at bounding box center [1175, 339] width 0 height 11
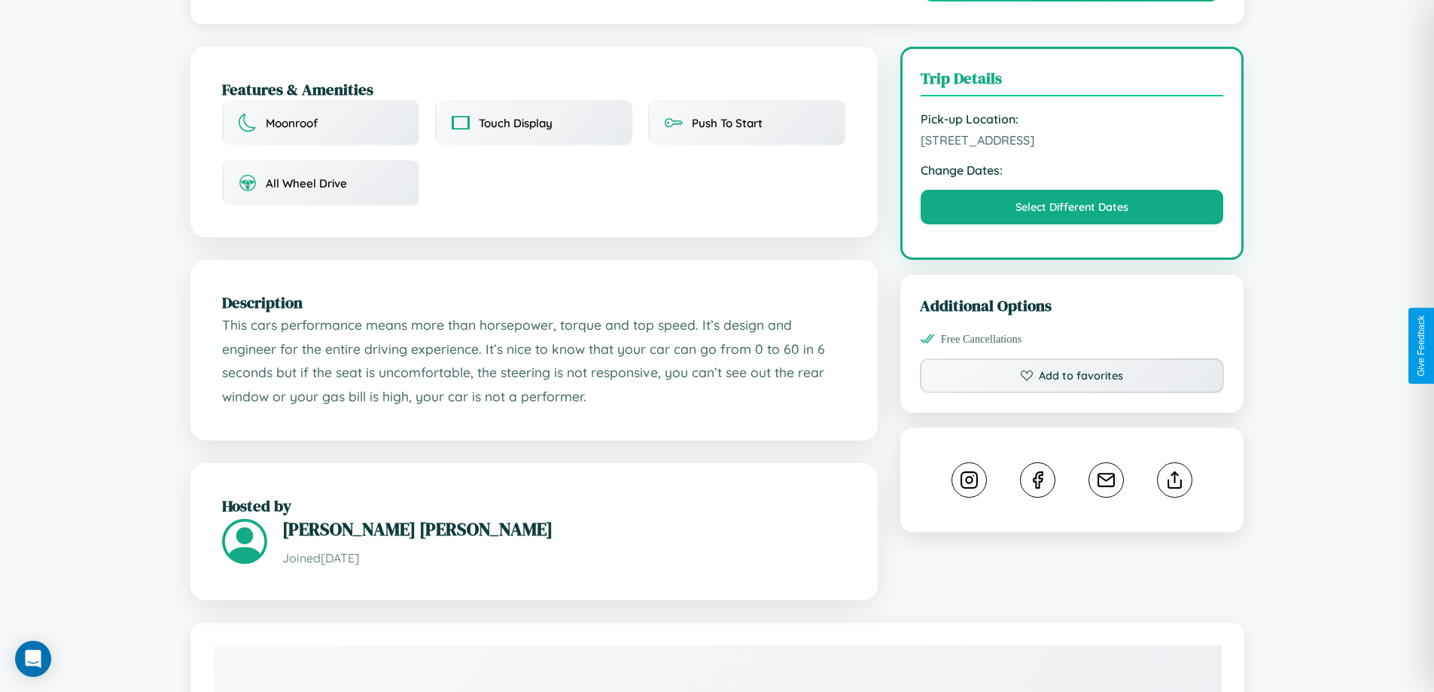
scroll to position [376, 0]
